Goal: Task Accomplishment & Management: Use online tool/utility

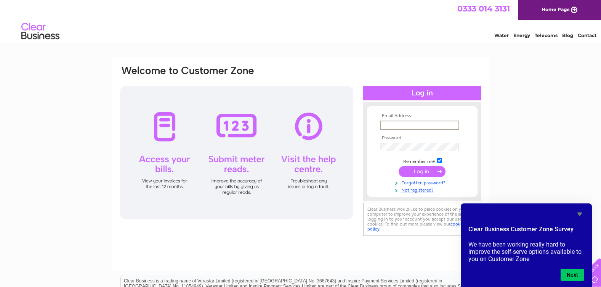
type input "[EMAIL_ADDRESS][DOMAIN_NAME]"
click at [423, 172] on input "submit" at bounding box center [422, 171] width 47 height 11
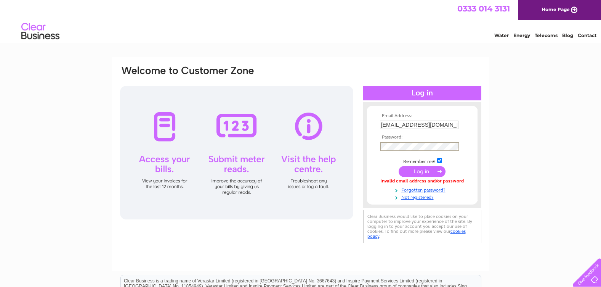
click at [425, 170] on input "submit" at bounding box center [422, 171] width 47 height 11
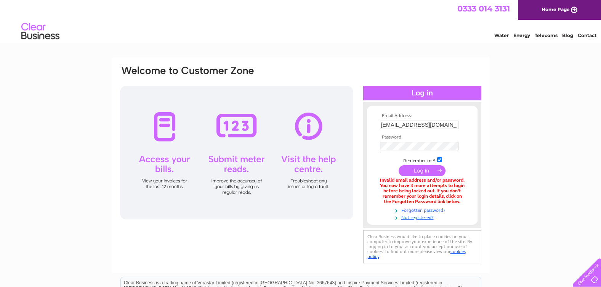
click at [412, 212] on link "Forgotten password?" at bounding box center [423, 209] width 87 height 7
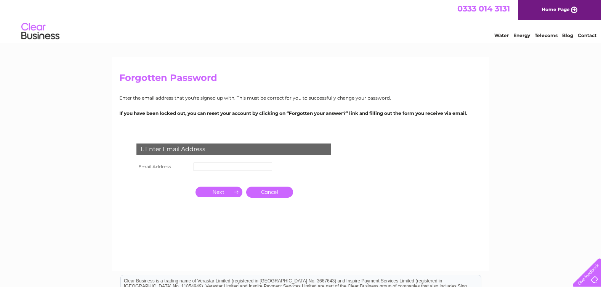
click at [198, 165] on input "text" at bounding box center [233, 166] width 79 height 8
type input "[EMAIL_ADDRESS][DOMAIN_NAME]"
click at [227, 194] on input "button" at bounding box center [219, 192] width 47 height 11
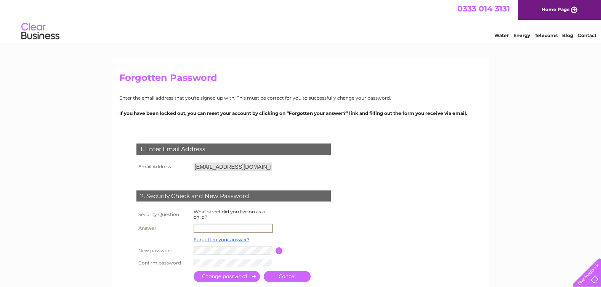
click at [197, 226] on input "text" at bounding box center [233, 227] width 79 height 9
type input "Addison Grove"
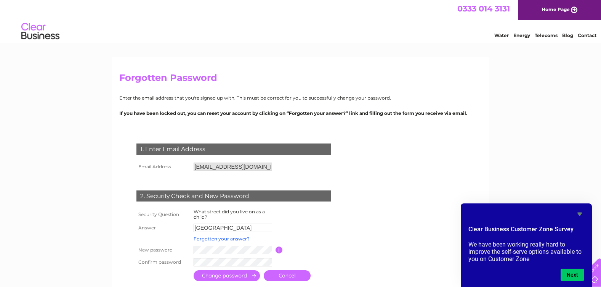
click at [234, 274] on input "submit" at bounding box center [227, 275] width 66 height 11
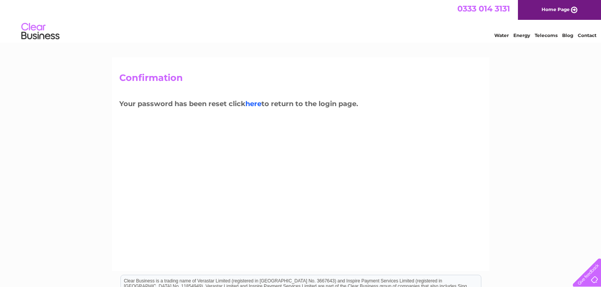
click at [257, 104] on link "here" at bounding box center [253, 103] width 16 height 8
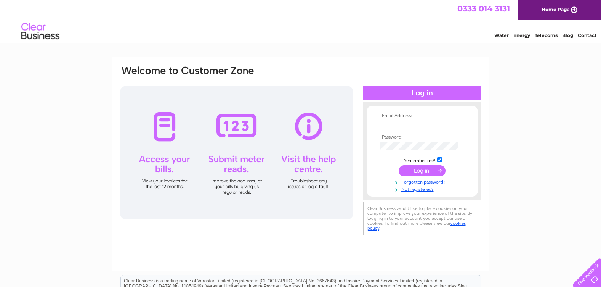
click at [383, 123] on input "text" at bounding box center [419, 124] width 79 height 8
type input "[EMAIL_ADDRESS][DOMAIN_NAME]"
click at [415, 170] on input "submit" at bounding box center [422, 170] width 47 height 11
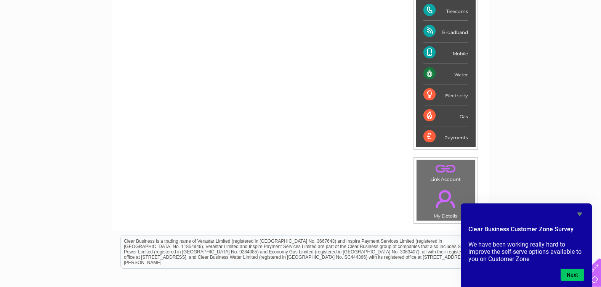
scroll to position [113, 0]
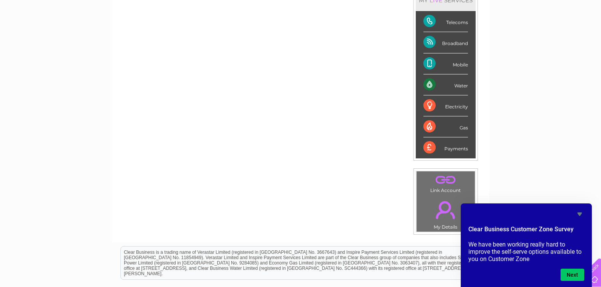
click at [448, 87] on div "Water" at bounding box center [445, 84] width 45 height 21
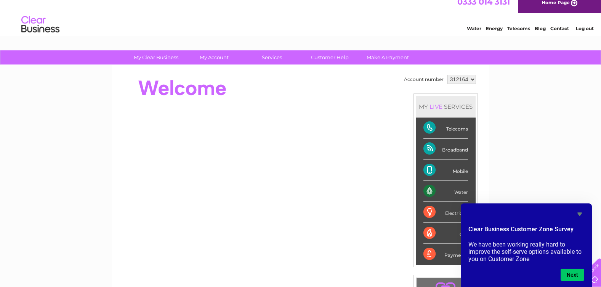
scroll to position [6, 0]
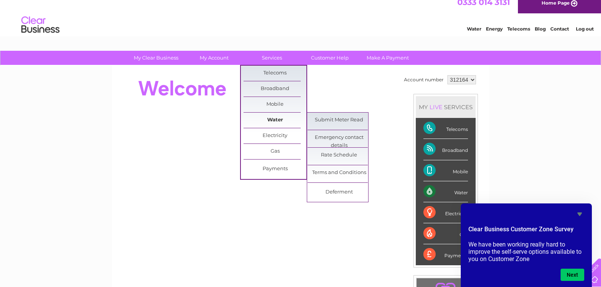
click at [274, 120] on link "Water" at bounding box center [275, 119] width 63 height 15
click at [330, 122] on link "Submit Meter Read" at bounding box center [339, 119] width 63 height 15
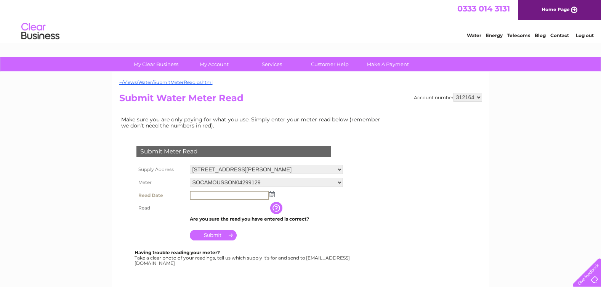
click at [212, 195] on input "text" at bounding box center [229, 195] width 79 height 9
click at [273, 195] on img at bounding box center [272, 194] width 6 height 6
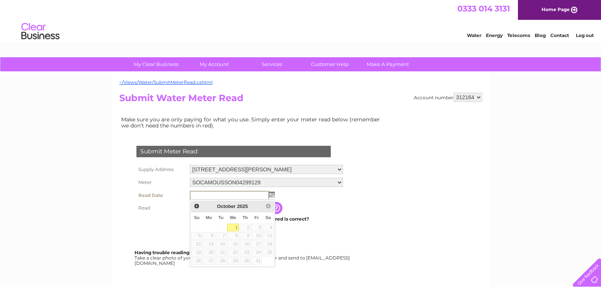
click at [236, 226] on link "1" at bounding box center [233, 227] width 12 height 8
type input "2025/10/01"
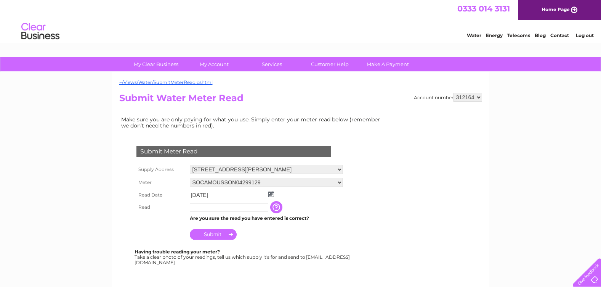
click at [201, 206] on input "text" at bounding box center [229, 207] width 79 height 8
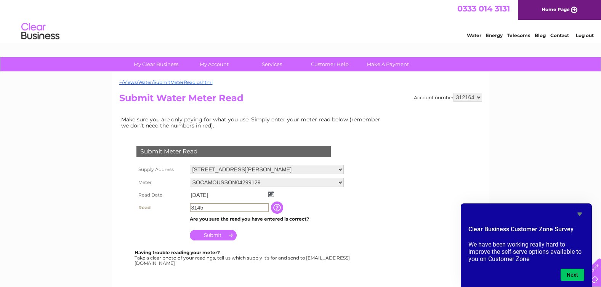
type input "3145"
click at [215, 235] on input "Submit" at bounding box center [213, 234] width 47 height 11
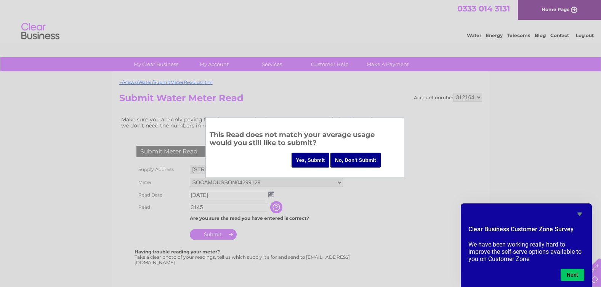
click at [305, 158] on input "Yes, Submit" at bounding box center [311, 159] width 38 height 15
